Goal: Information Seeking & Learning: Find specific fact

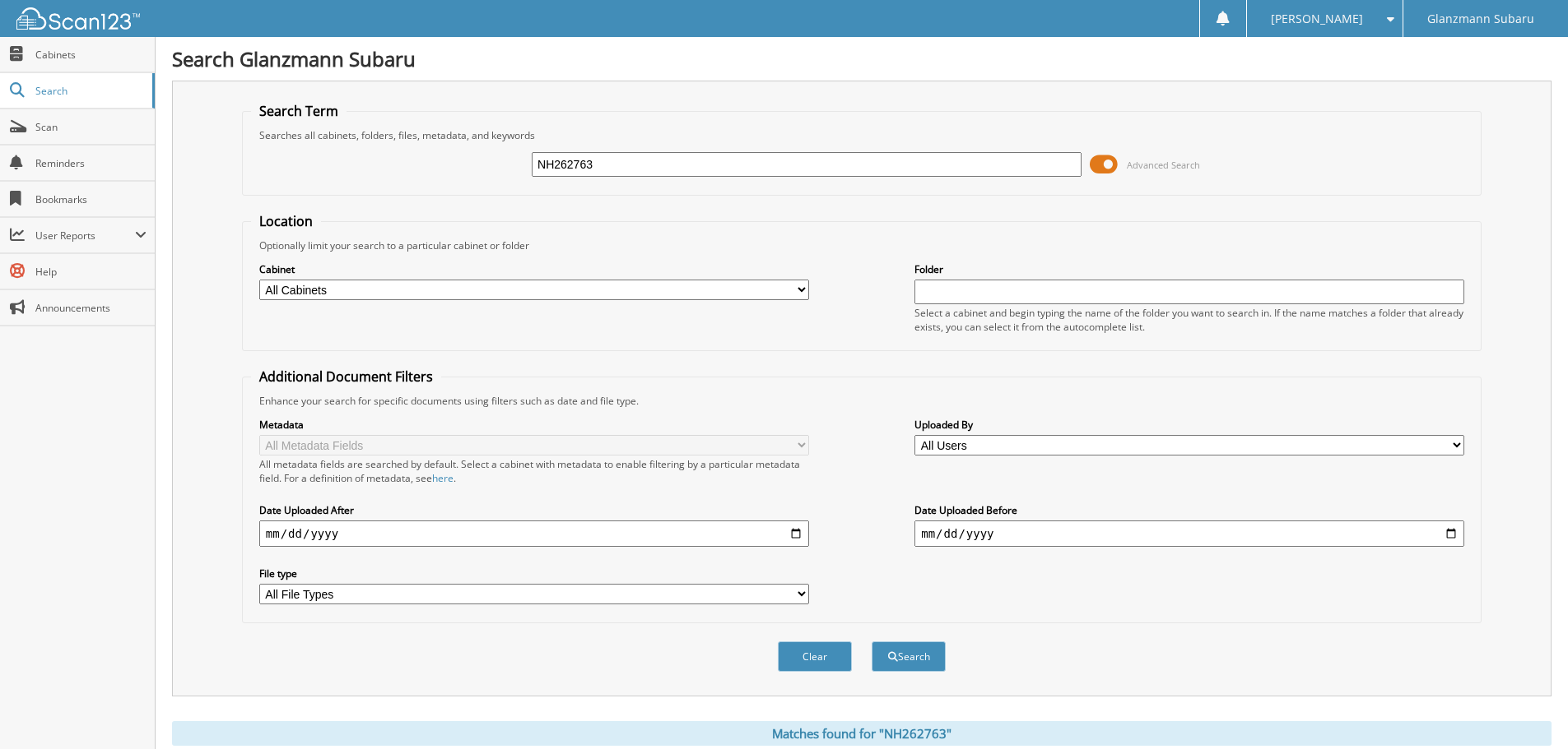
click at [609, 161] on input "NH262763" at bounding box center [806, 164] width 550 height 24
type input "r"
type input "R3150186"
click at [872, 642] on button "Search" at bounding box center [909, 656] width 74 height 31
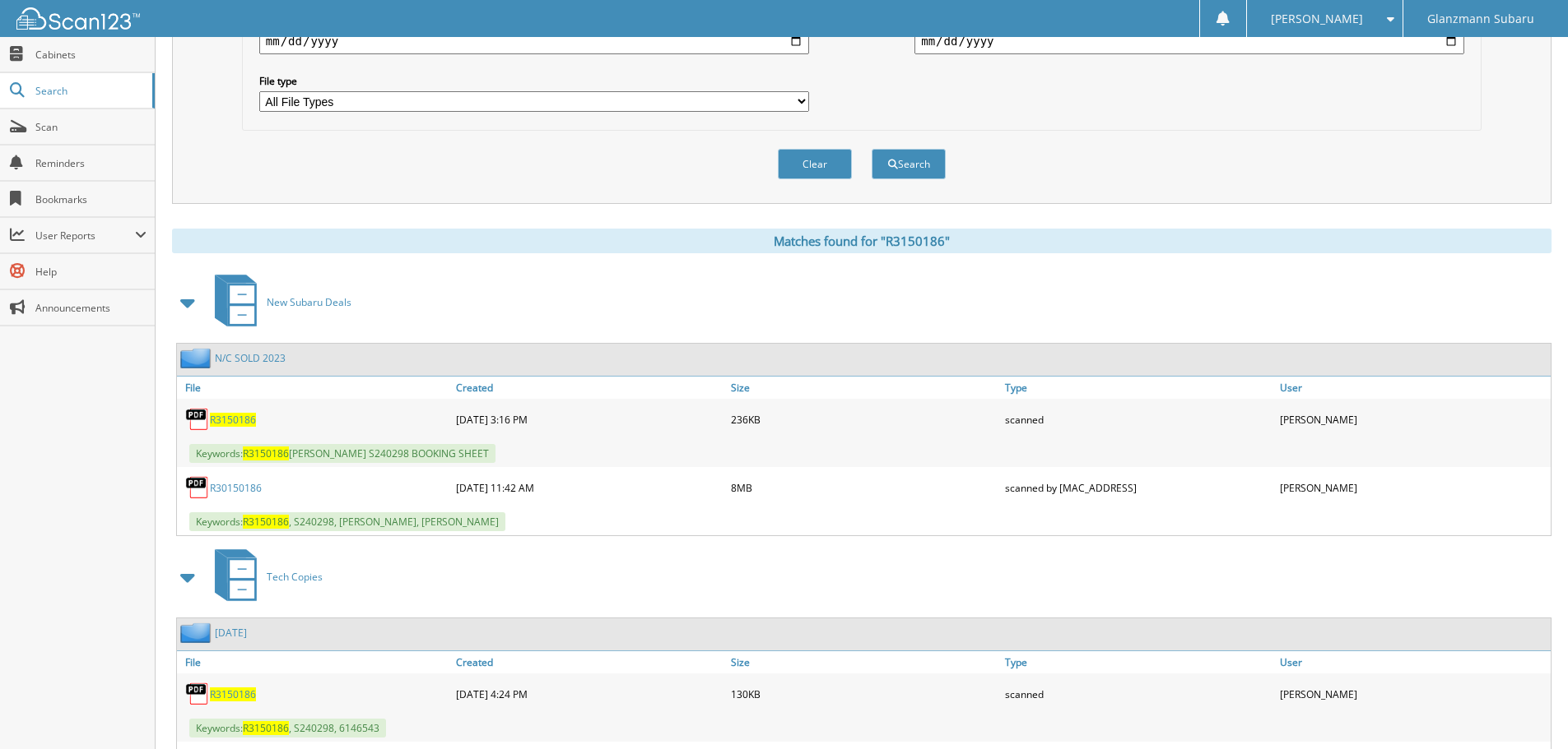
scroll to position [494, 0]
click at [240, 492] on link "R30150186" at bounding box center [235, 488] width 52 height 14
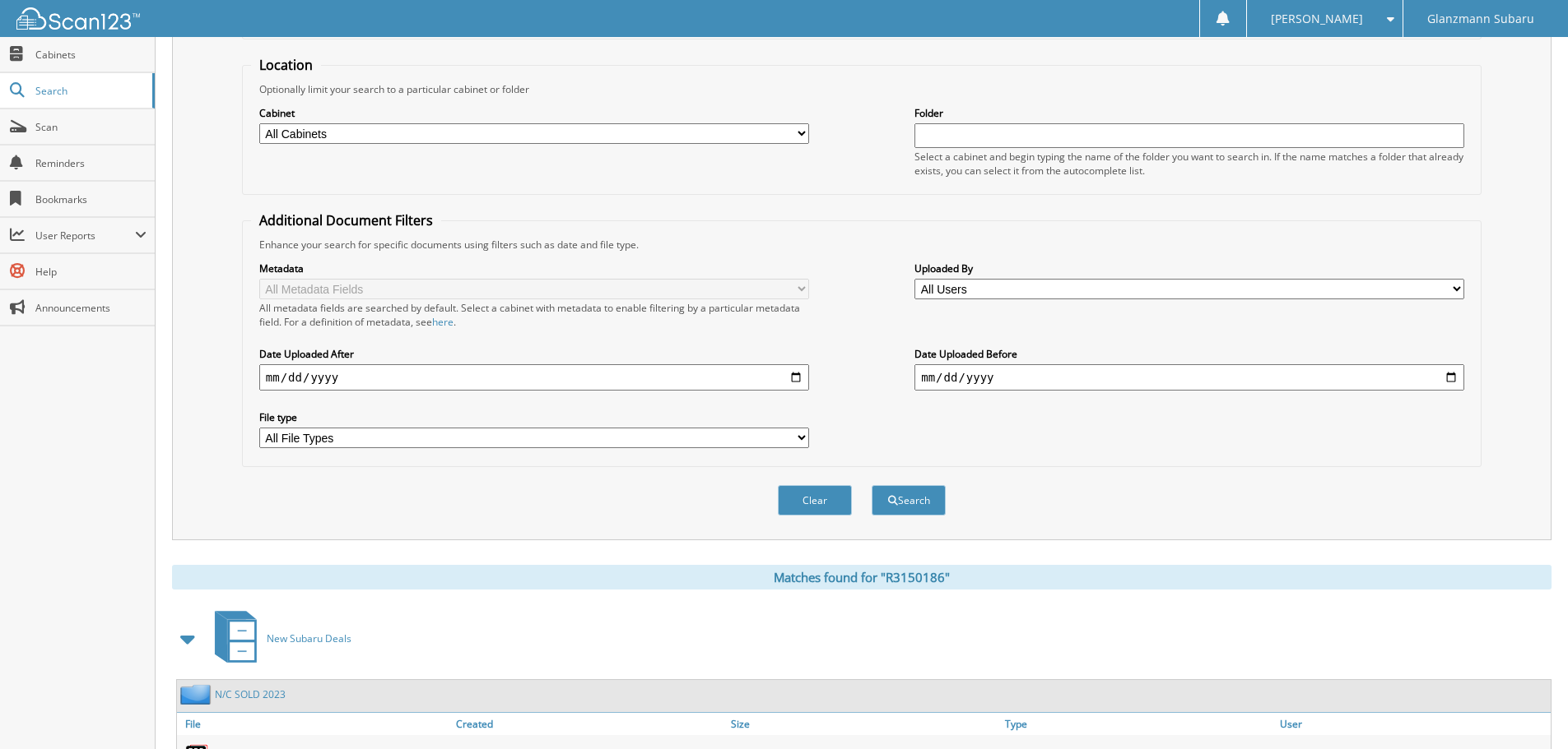
scroll to position [0, 0]
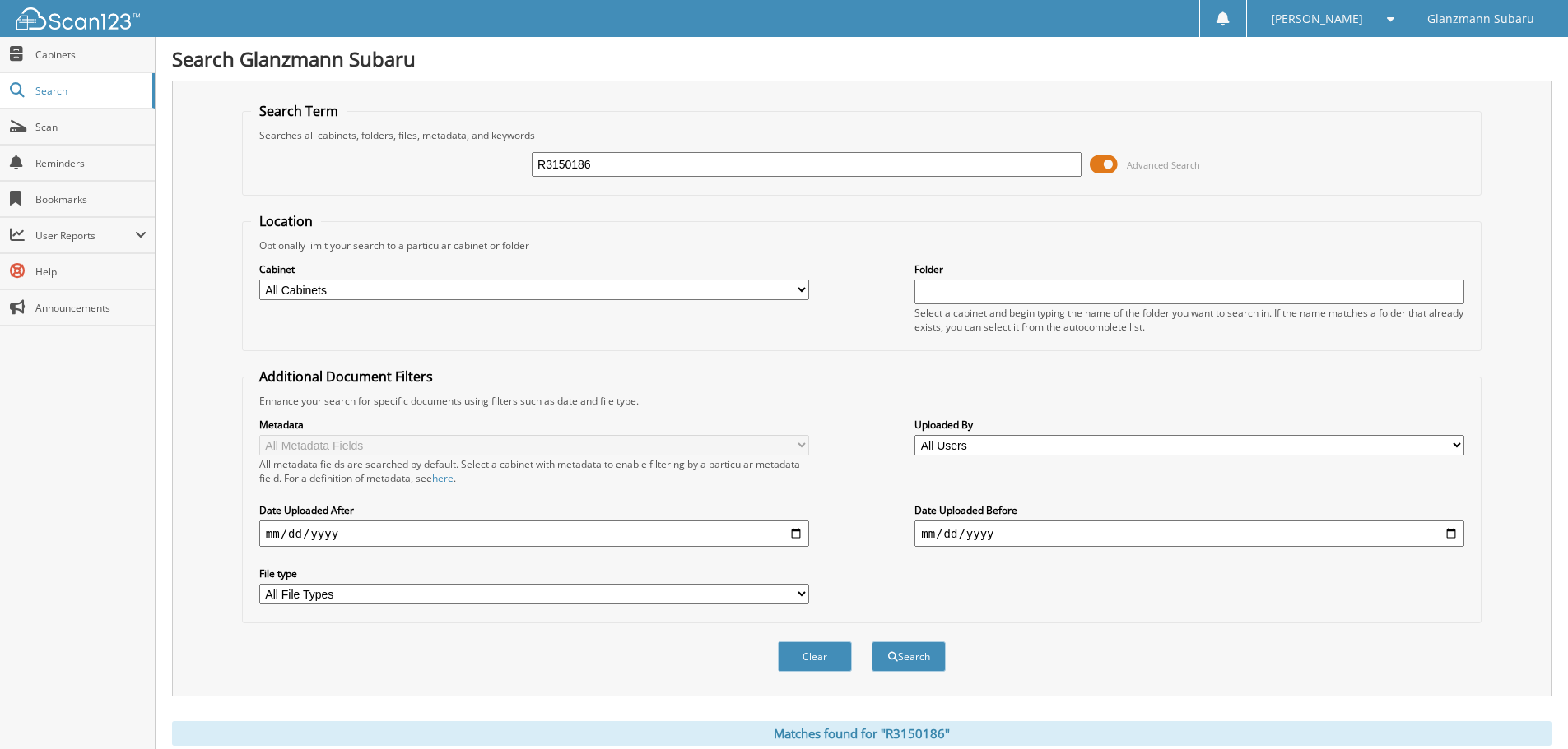
click at [623, 166] on input "R3150186" at bounding box center [806, 164] width 550 height 24
type input "gh503438"
click at [872, 642] on button "Search" at bounding box center [909, 656] width 74 height 31
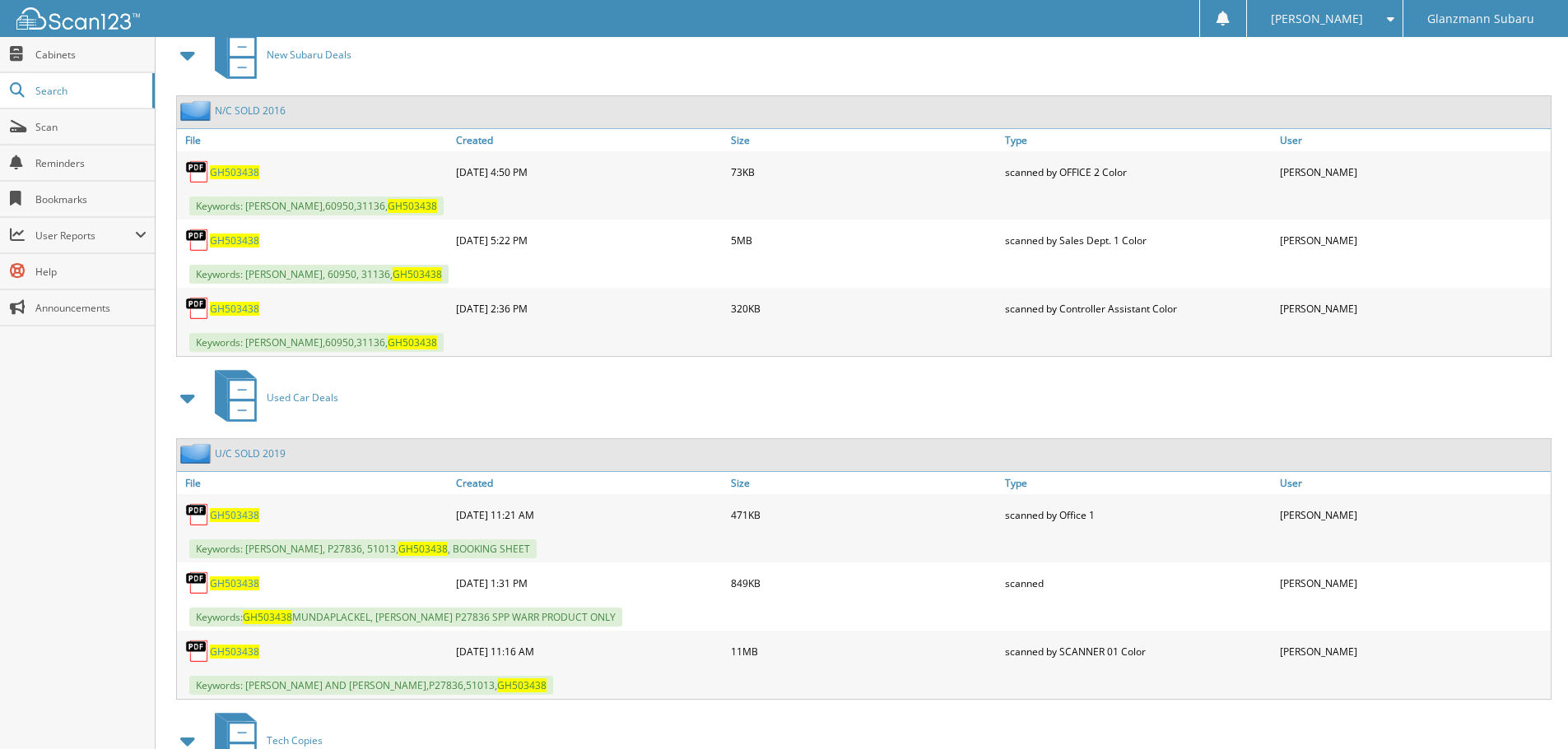
scroll to position [822, 0]
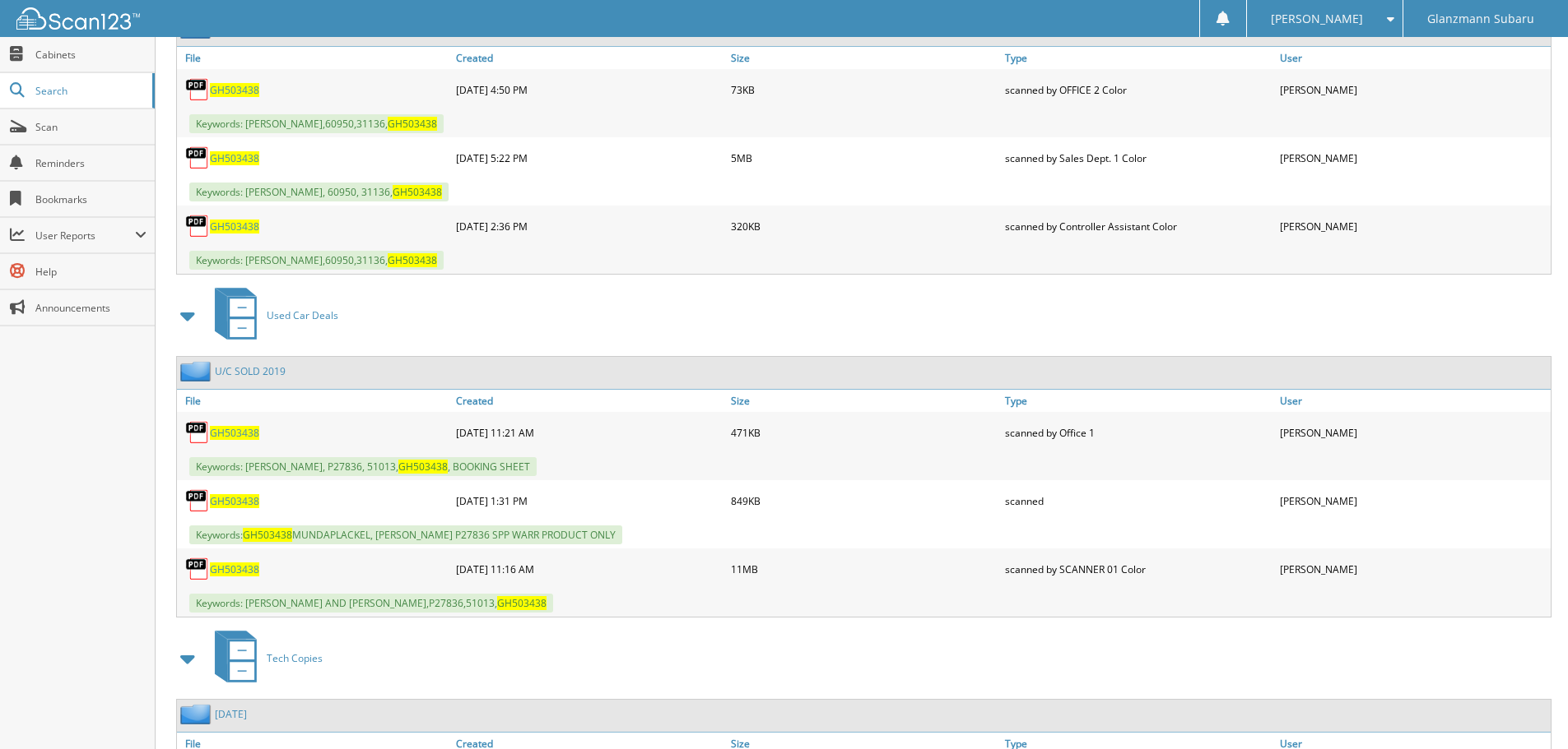
click at [236, 503] on span "GH503438" at bounding box center [234, 502] width 49 height 14
click at [241, 431] on span "GH503438" at bounding box center [234, 433] width 49 height 14
